Goal: Task Accomplishment & Management: Complete application form

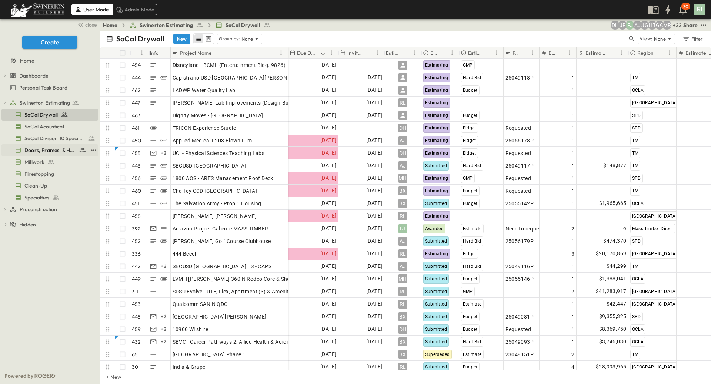
click at [43, 147] on span "Doors, Frames, & Hardware" at bounding box center [49, 150] width 51 height 7
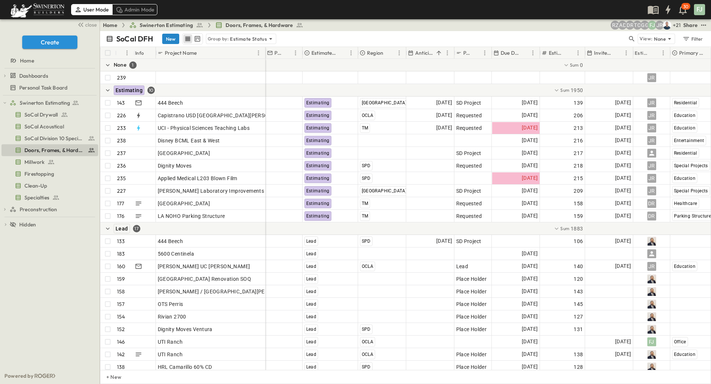
click at [162, 35] on button "New" at bounding box center [170, 39] width 17 height 10
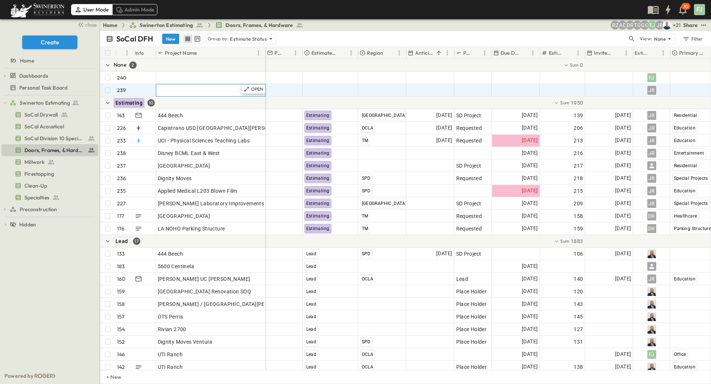
click at [173, 87] on span "Add Name" at bounding box center [170, 90] width 25 height 7
paste input "**********"
type input "**********"
click at [512, 84] on div "Add Date" at bounding box center [515, 90] width 47 height 12
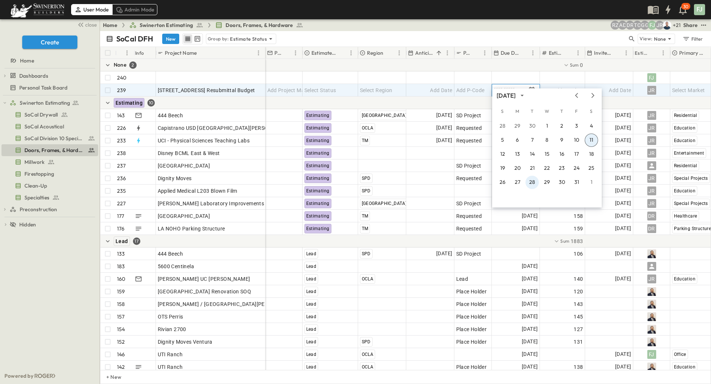
click at [535, 184] on button "28" at bounding box center [531, 182] width 13 height 13
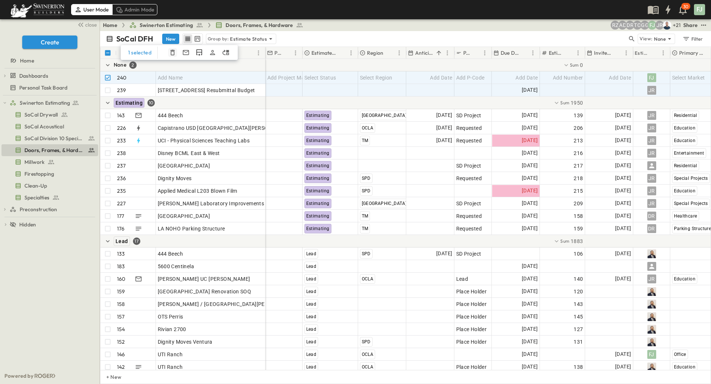
click at [170, 50] on icon "button" at bounding box center [172, 53] width 4 height 6
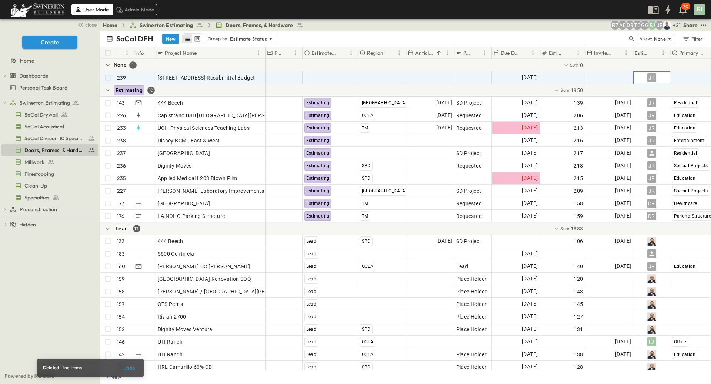
click at [662, 74] on div "JR" at bounding box center [651, 78] width 36 height 12
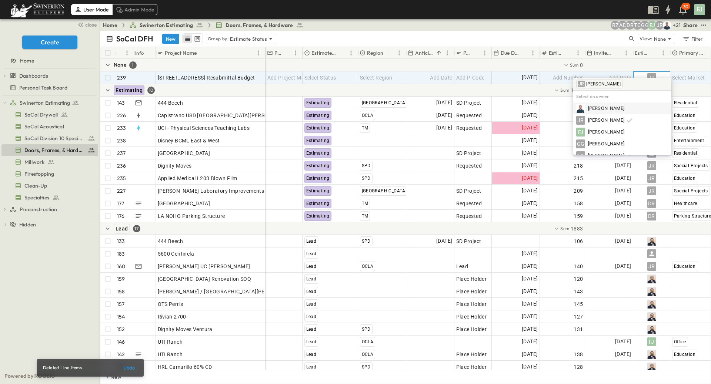
click at [662, 73] on div "JR" at bounding box center [651, 78] width 36 height 12
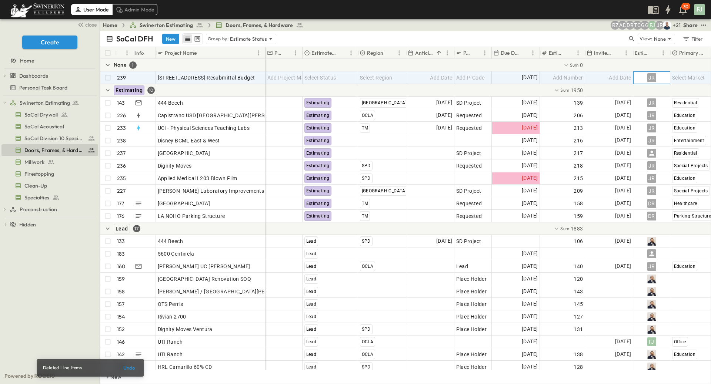
click at [662, 73] on div "JR" at bounding box center [651, 78] width 36 height 12
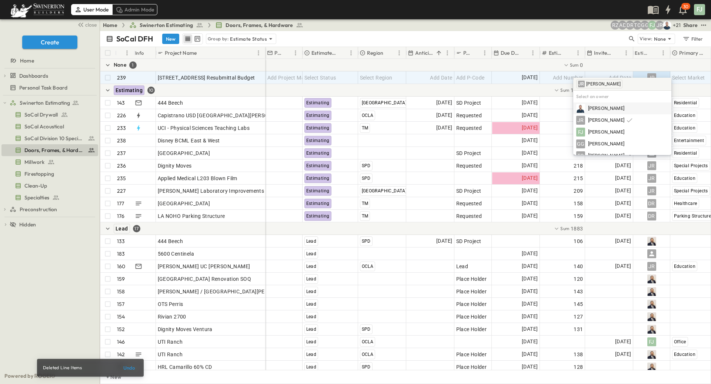
click at [641, 86] on input "text" at bounding box center [642, 84] width 37 height 10
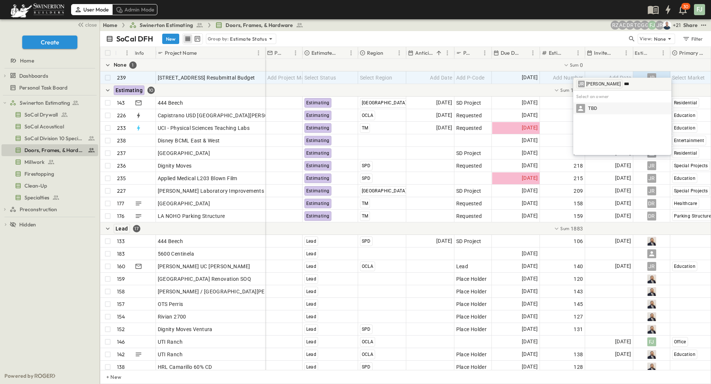
type input "***"
click at [611, 110] on div "TBD" at bounding box center [622, 108] width 92 height 9
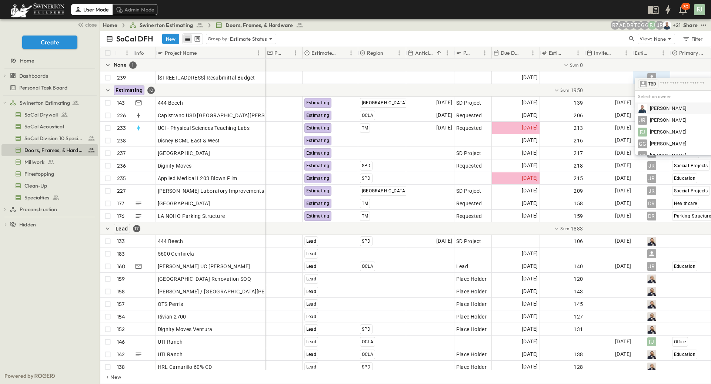
click at [582, 33] on div "SoCal DFH New Group by: Estimate Status" at bounding box center [366, 38] width 521 height 11
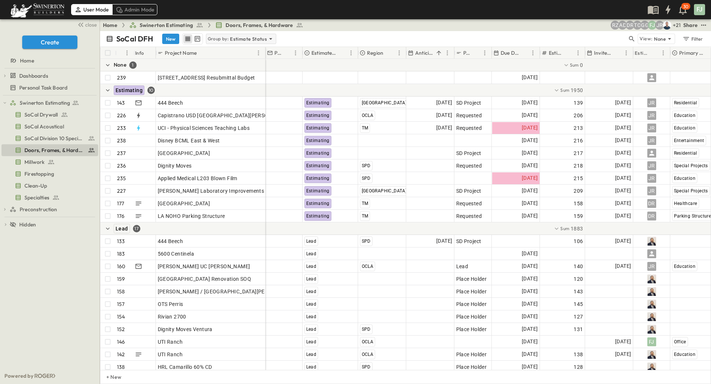
click at [230, 35] on p "Estimate Status" at bounding box center [248, 38] width 37 height 7
click at [216, 41] on div "None" at bounding box center [203, 42] width 64 height 10
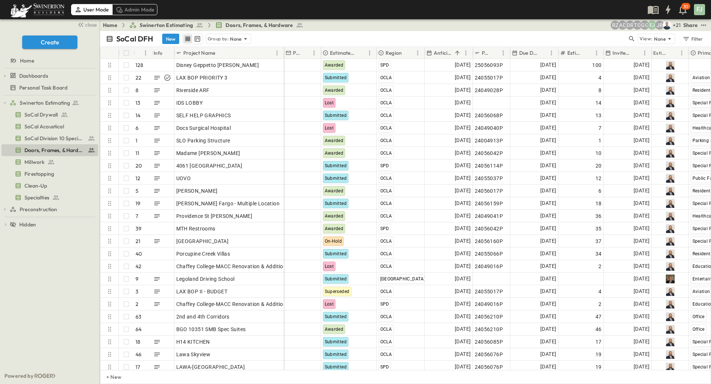
click at [452, 49] on div "Anticipated Start" at bounding box center [439, 52] width 26 height 7
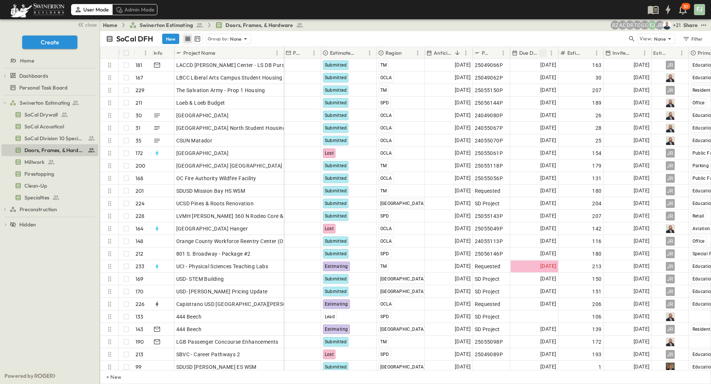
click at [539, 49] on button "Sort" at bounding box center [543, 53] width 8 height 8
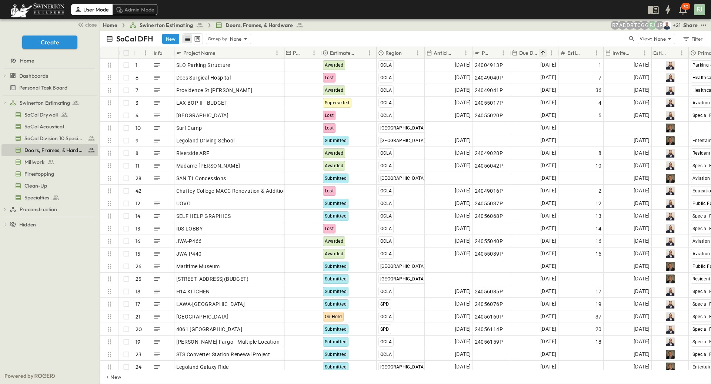
click at [540, 51] on icon "Sort" at bounding box center [542, 53] width 4 height 4
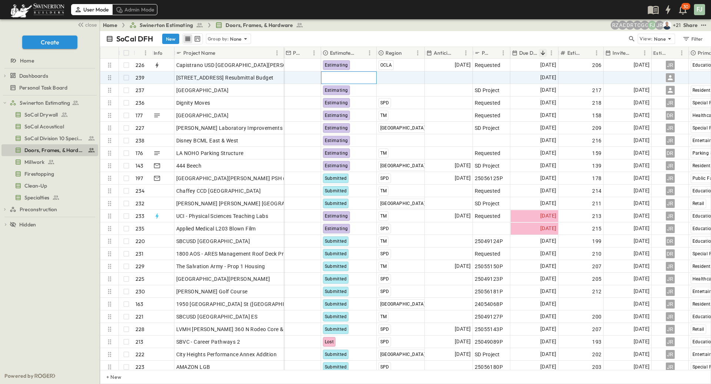
click at [352, 72] on div "Select Status" at bounding box center [348, 78] width 55 height 12
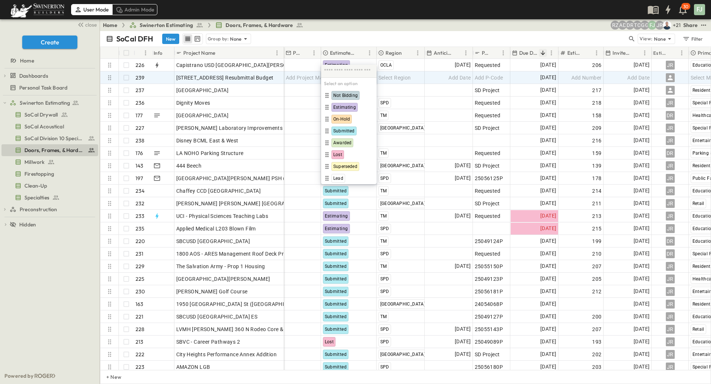
click at [386, 33] on div "SoCal DFH New Group by: None" at bounding box center [366, 38] width 521 height 11
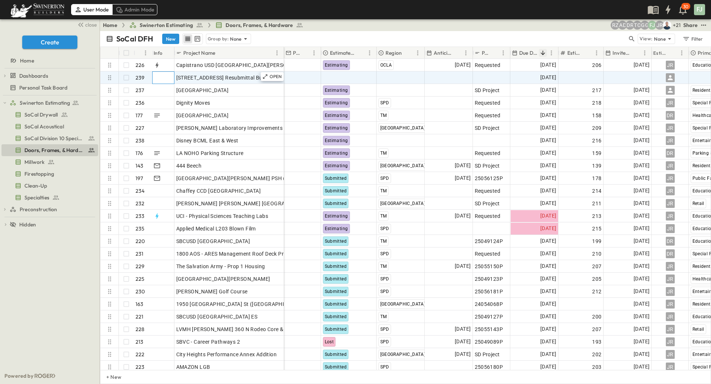
click at [163, 72] on div at bounding box center [162, 78] width 23 height 12
click at [275, 72] on div "OPEN" at bounding box center [272, 76] width 23 height 9
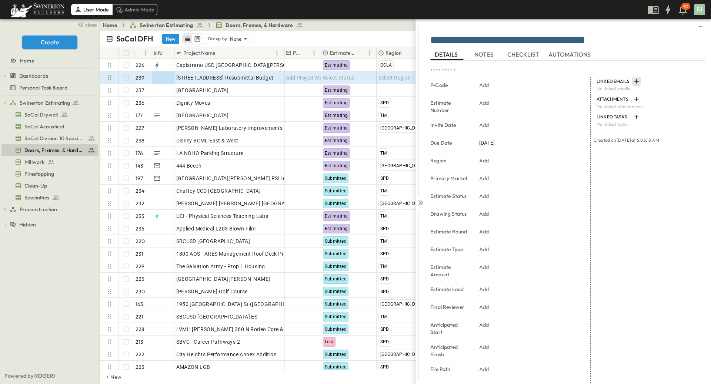
click at [634, 79] on icon "button" at bounding box center [636, 81] width 4 height 4
click at [643, 91] on p "Link Existing Email" at bounding box center [655, 94] width 50 height 7
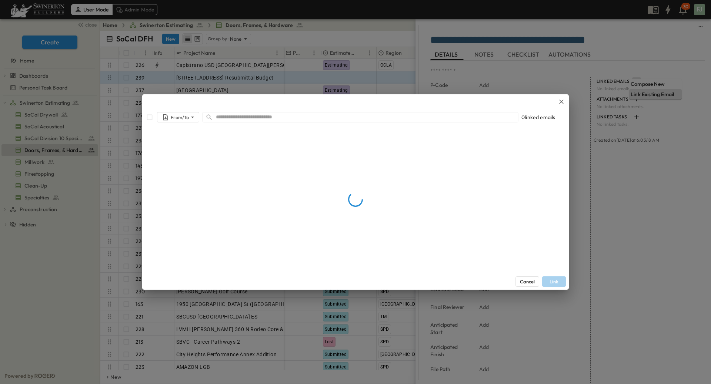
click at [302, 120] on input "text" at bounding box center [367, 117] width 302 height 11
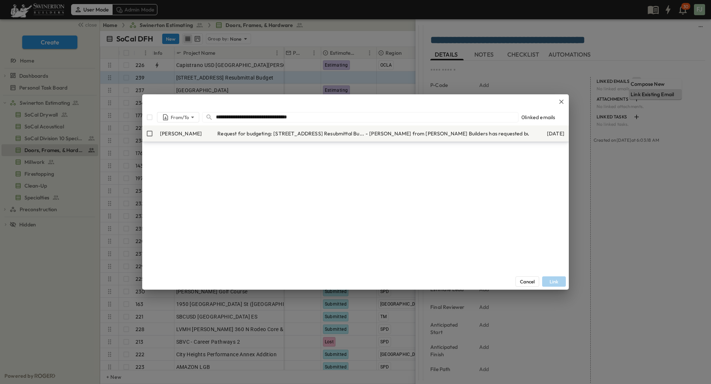
type input "**********"
click at [221, 137] on span "Request for budgeting: [STREET_ADDRESS] Resubmittal Bu..." at bounding box center [290, 133] width 147 height 7
click at [553, 278] on button "Link" at bounding box center [554, 282] width 24 height 10
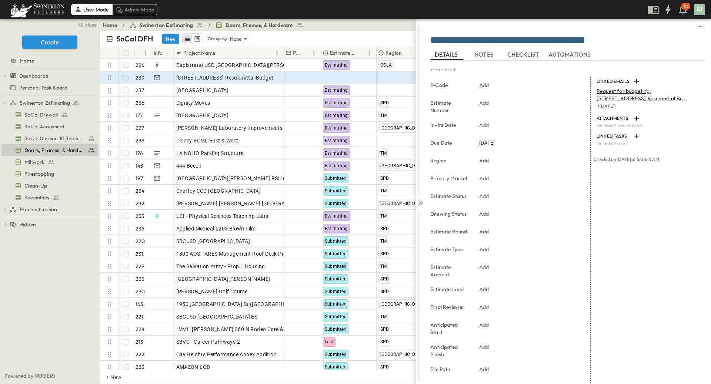
click at [640, 256] on div "LINKED EMAILS Request for budgeting: [STREET_ADDRESS] Resubmittal Bu... ( [DATE…" at bounding box center [647, 272] width 114 height 391
